Goal: Obtain resource: Download file/media

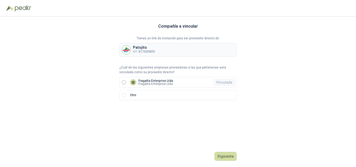
click at [160, 79] on p "Fragatta Enterprise Ltda" at bounding box center [155, 80] width 35 height 3
click at [222, 155] on button "Ingresar" at bounding box center [226, 156] width 21 height 9
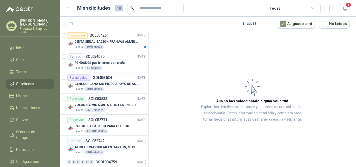
scroll to position [177, 0]
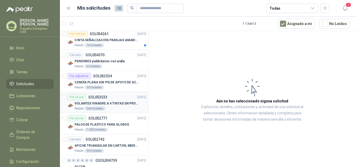
click at [111, 100] on div "Por enviar SOL053533 [DATE]" at bounding box center [106, 97] width 79 height 6
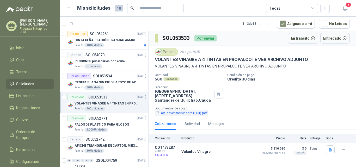
click at [186, 114] on button "Ayudaventas vinagre (003).pdf" at bounding box center [181, 112] width 53 height 5
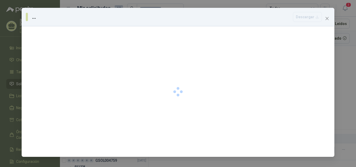
click at [186, 114] on div at bounding box center [178, 91] width 313 height 131
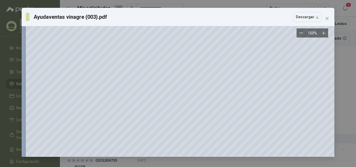
scroll to position [47, 0]
click at [330, 18] on span "Close" at bounding box center [327, 18] width 8 height 4
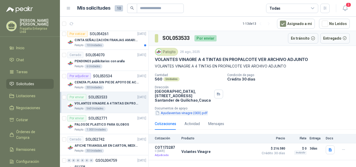
click at [179, 114] on button "Ayudaventas vinagre (003).pdf" at bounding box center [181, 112] width 53 height 5
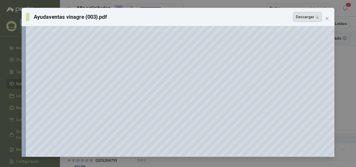
click at [313, 16] on button "Descargar" at bounding box center [307, 17] width 29 height 10
